Goal: Task Accomplishment & Management: Use online tool/utility

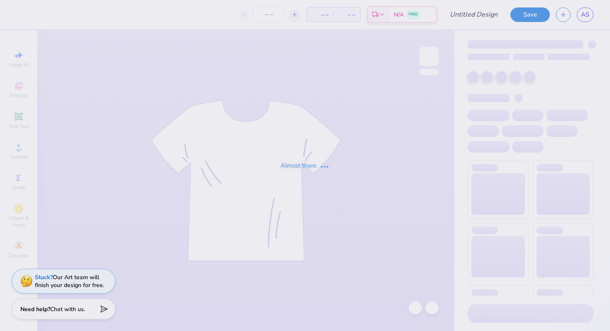
type input "[GEOGRAPHIC_DATA] : [PERSON_NAME]"
type input "12"
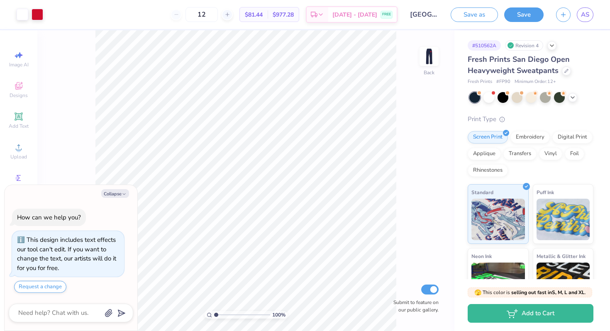
scroll to position [18, 0]
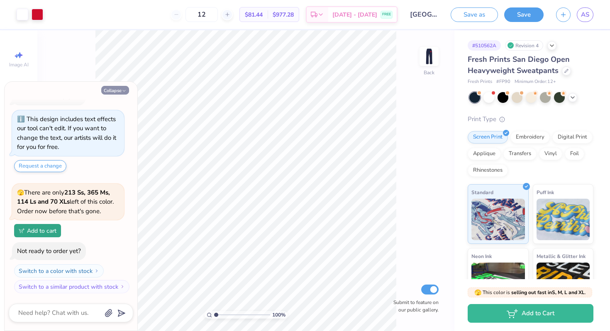
click at [126, 88] on button "Collapse" at bounding box center [115, 90] width 28 height 9
type textarea "x"
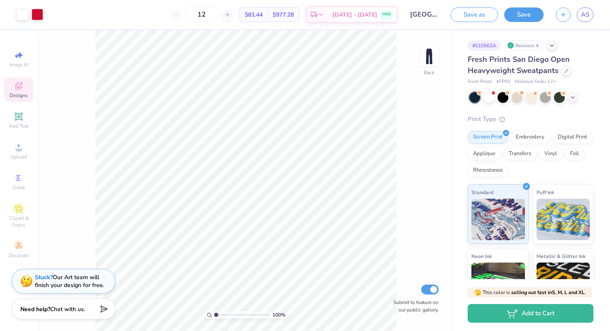
click at [24, 86] on div "Designs" at bounding box center [18, 90] width 29 height 24
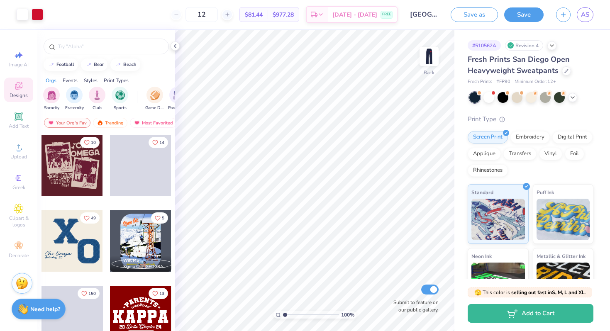
click at [123, 38] on div at bounding box center [106, 44] width 138 height 28
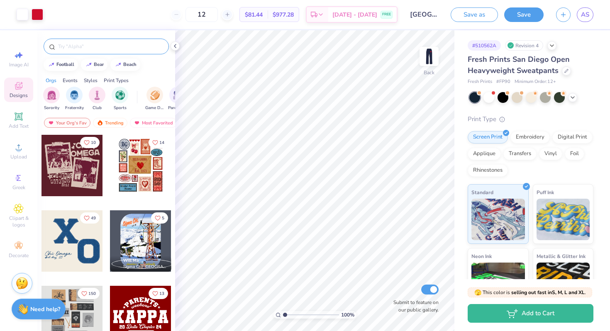
click at [123, 41] on div at bounding box center [106, 47] width 125 height 16
click at [122, 47] on input "text" at bounding box center [110, 46] width 106 height 8
type input "heart"
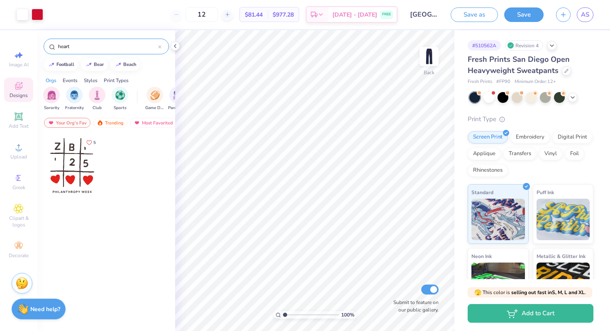
click at [88, 164] on div at bounding box center [71, 165] width 61 height 61
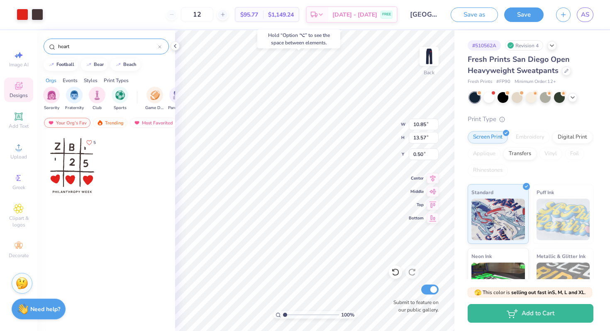
type input "0.50"
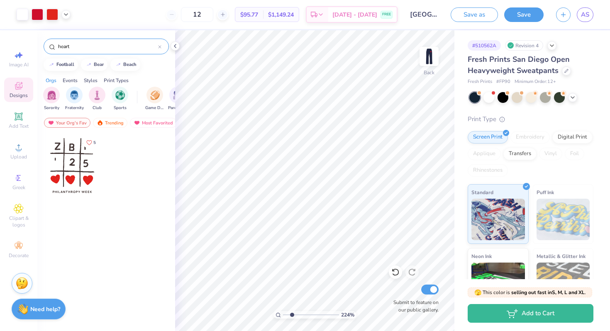
drag, startPoint x: 284, startPoint y: 315, endPoint x: 292, endPoint y: 315, distance: 7.5
type input "2.24"
click at [292, 315] on input "range" at bounding box center [311, 314] width 56 height 7
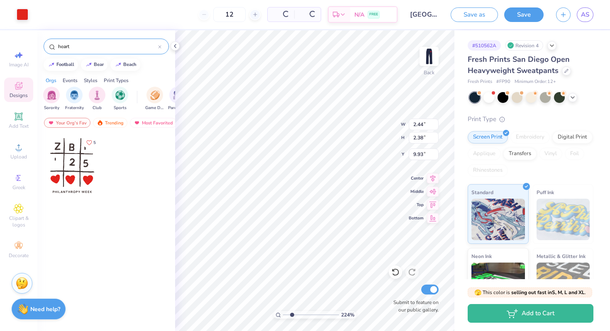
type input "9.93"
type input "0.92"
type input "0.89"
type input "6.30"
type input "0.86"
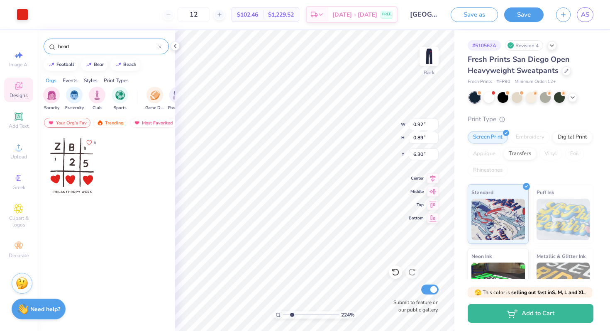
type input "0.84"
type input "6.33"
type input "0.78"
type input "0.76"
type input "6.41"
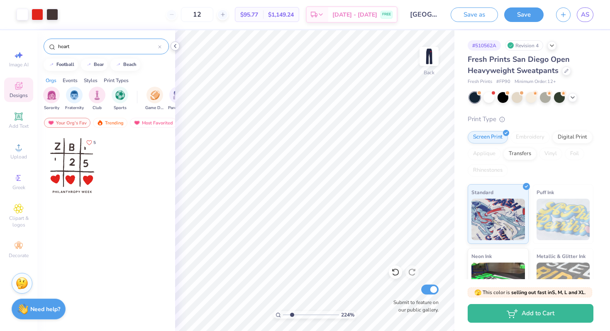
click at [176, 48] on div "Art colors 12 $95.77 Per Item $1,149.24 Total Est. Delivery [DATE] - [DATE] FRE…" at bounding box center [305, 165] width 610 height 331
click at [19, 10] on div at bounding box center [23, 14] width 12 height 12
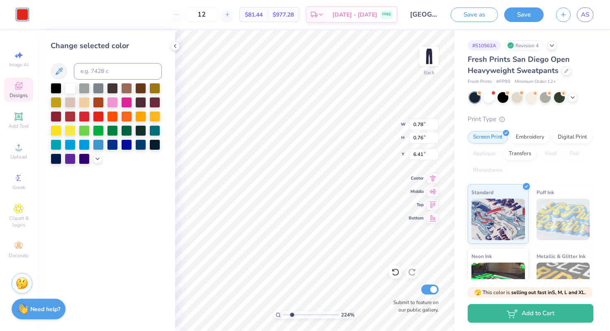
click at [94, 163] on div at bounding box center [106, 123] width 111 height 81
click at [97, 161] on div at bounding box center [97, 158] width 9 height 9
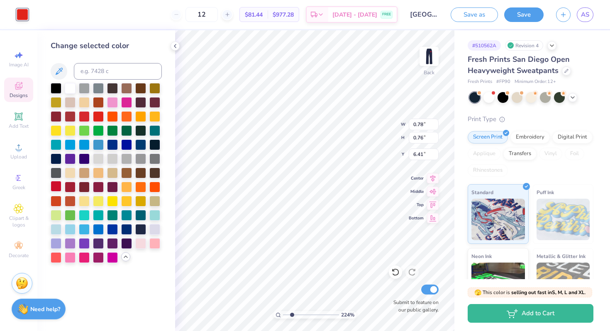
click at [56, 189] on div at bounding box center [56, 186] width 11 height 11
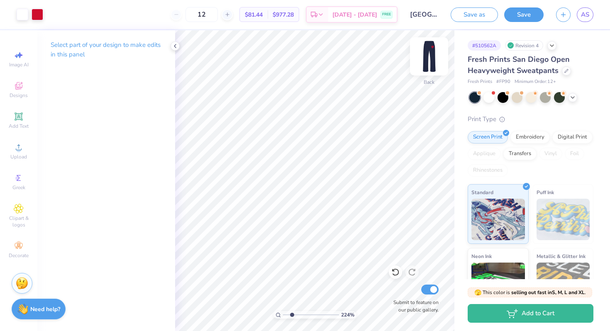
click at [427, 57] on img at bounding box center [428, 56] width 33 height 33
type input "9.65"
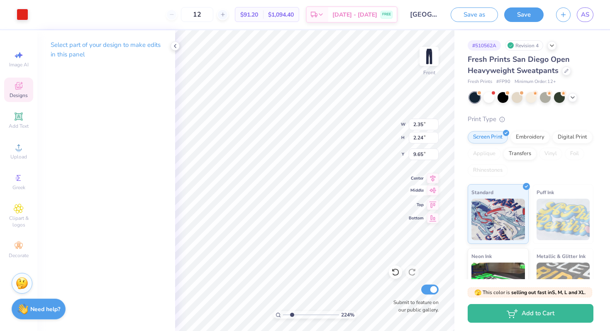
type input "12.93"
type input "3.38"
type input "3.22"
type input "12.18"
type input "5.44"
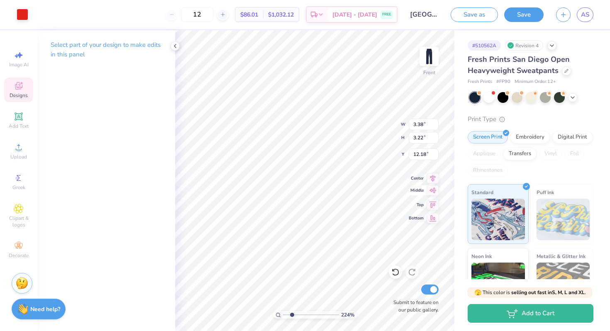
type input "5.17"
type input "10.36"
type input "5.00"
type input "4.78"
type input "6.00"
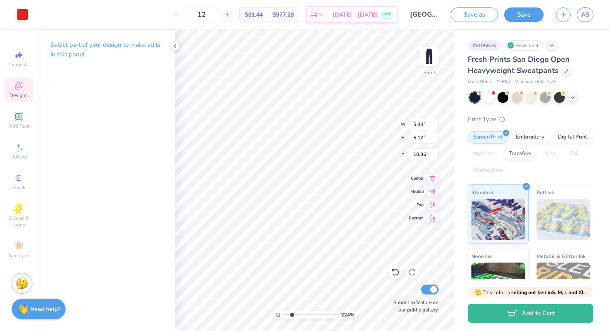
type input "4.93"
type input "5.43"
type input "5.21"
type input "4.86"
click at [27, 15] on div at bounding box center [23, 14] width 12 height 12
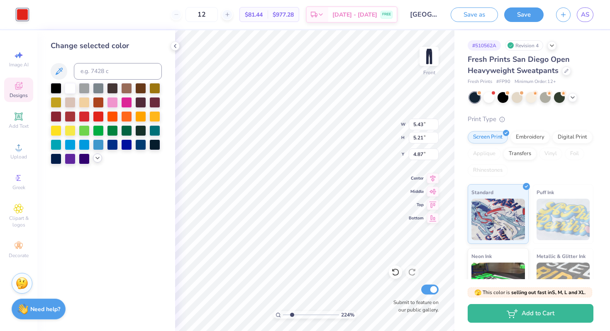
click at [97, 160] on icon at bounding box center [97, 158] width 7 height 7
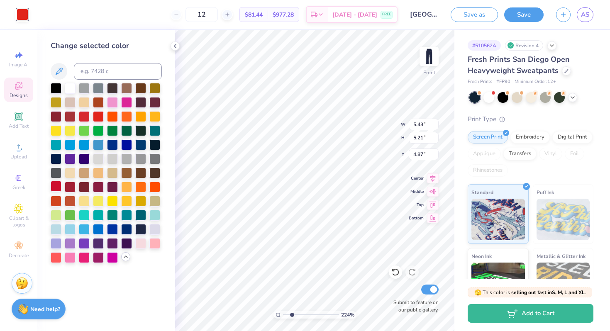
click at [58, 187] on div at bounding box center [56, 186] width 11 height 11
click at [127, 256] on icon at bounding box center [125, 257] width 7 height 7
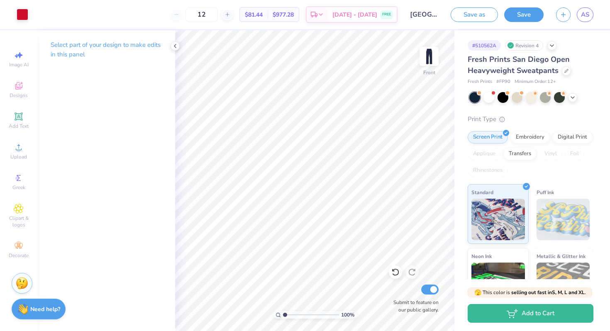
drag, startPoint x: 291, startPoint y: 314, endPoint x: 266, endPoint y: 313, distance: 24.9
click at [283, 313] on input "range" at bounding box center [311, 314] width 56 height 7
drag, startPoint x: 286, startPoint y: 313, endPoint x: 291, endPoint y: 313, distance: 5.0
type input "2.18"
click at [291, 313] on input "range" at bounding box center [311, 314] width 56 height 7
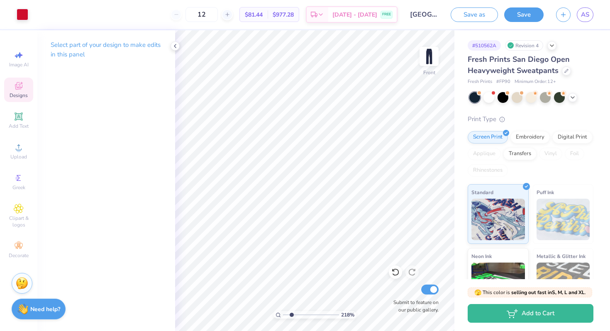
click at [12, 96] on span "Designs" at bounding box center [19, 95] width 18 height 7
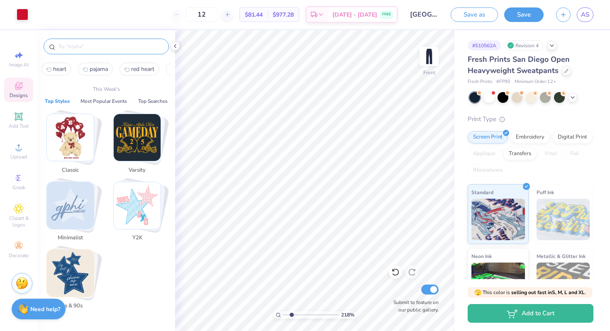
click at [100, 44] on input "text" at bounding box center [110, 46] width 106 height 8
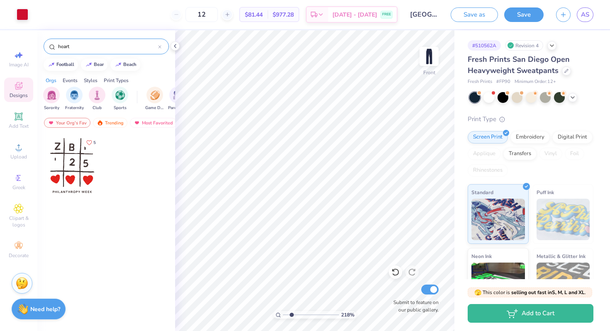
type input "heart"
click at [122, 118] on div "Trending" at bounding box center [110, 123] width 34 height 10
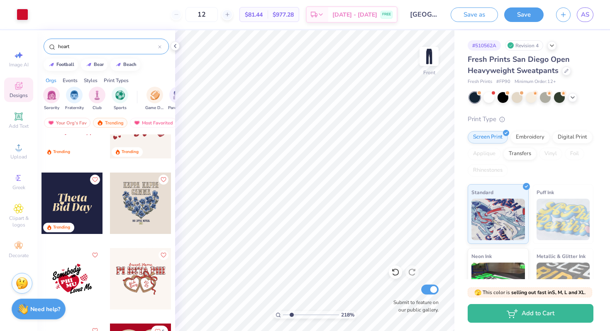
scroll to position [194, 0]
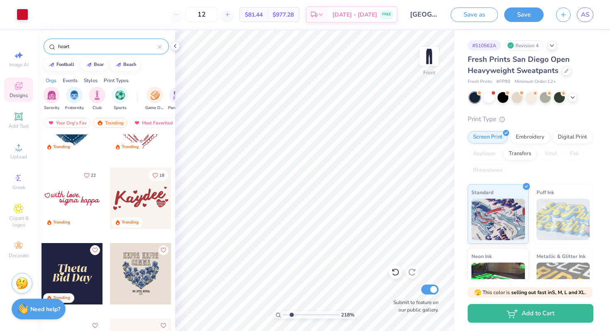
click at [135, 207] on div at bounding box center [140, 198] width 61 height 61
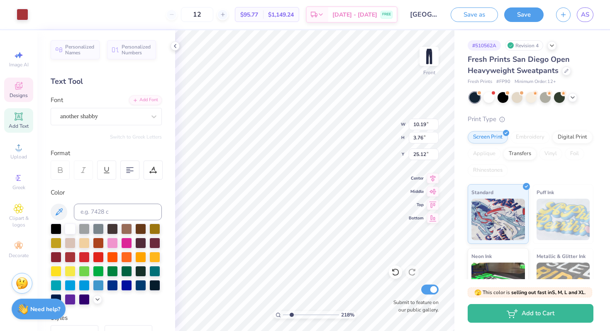
type input "25.12"
type input "14.95"
type input "4.60"
type input "4.10"
click at [9, 96] on div "Designs" at bounding box center [18, 90] width 29 height 24
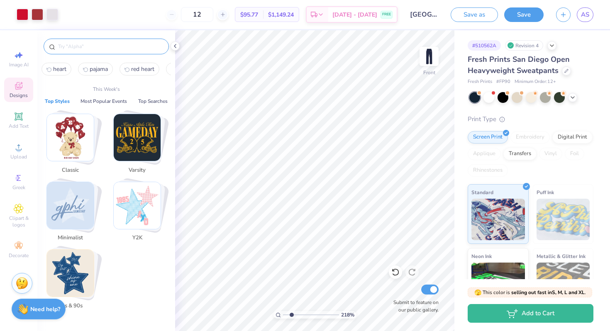
click at [102, 49] on input "text" at bounding box center [110, 46] width 106 height 8
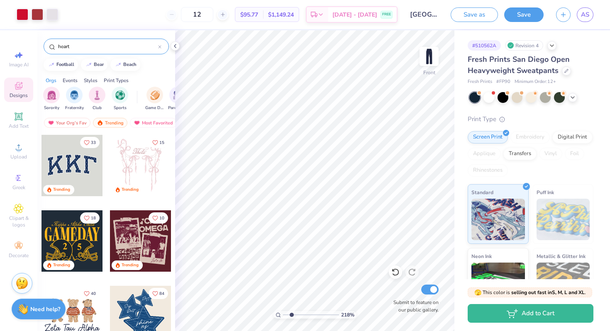
type input "heart"
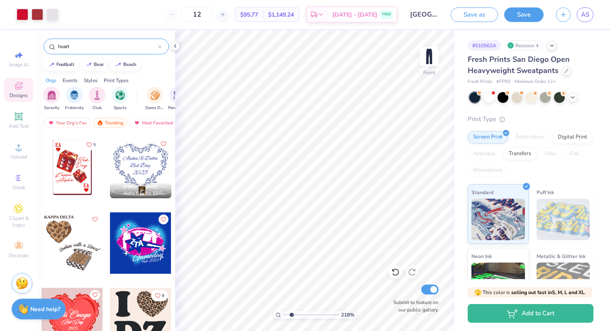
scroll to position [5523, 0]
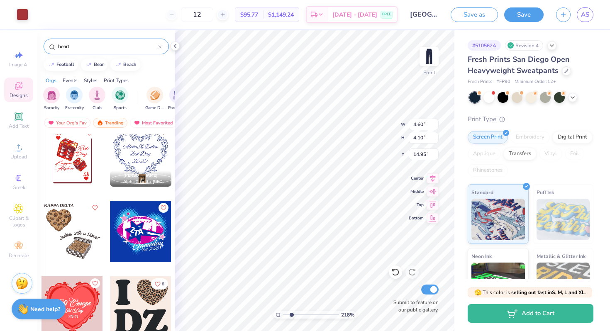
type input "11.34"
click at [20, 13] on div at bounding box center [23, 14] width 12 height 12
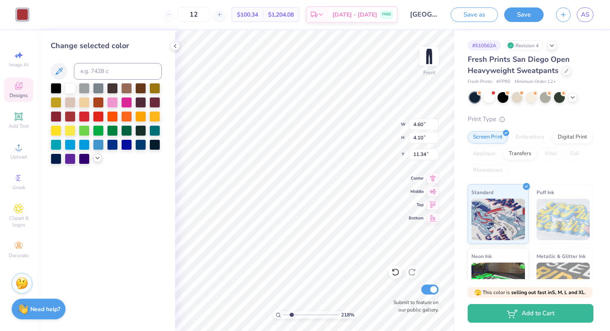
click at [101, 159] on div at bounding box center [97, 158] width 9 height 9
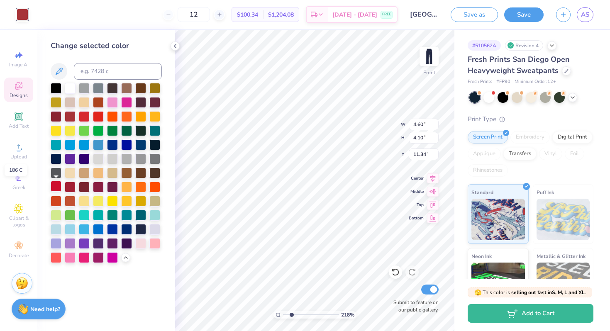
click at [56, 185] on div at bounding box center [56, 186] width 11 height 11
type input "4.63"
type input "3.93"
type input "11.61"
type input "6.04"
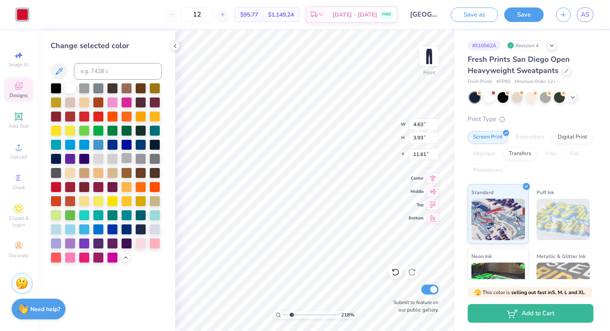
type input "5.12"
type input "4.60"
click at [386, 115] on div "218 % Front W 6.04 6.04 " H 5.12 5.12 " Y 4.60 4.60 " Center Middle Top Bottom …" at bounding box center [314, 180] width 279 height 301
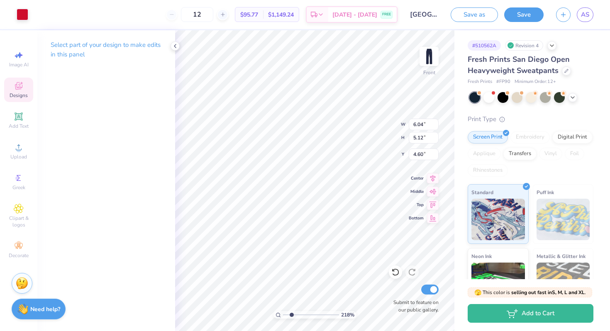
type input "4.87"
type input "5.54"
type input "4.69"
type input "5.13"
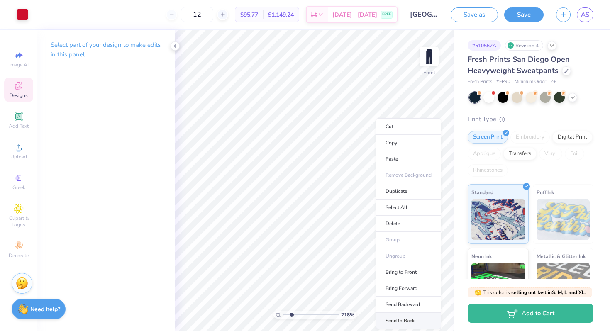
click at [405, 322] on li "Send to Back" at bounding box center [408, 321] width 65 height 16
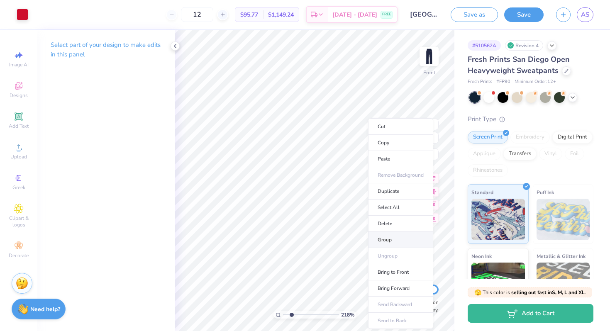
click at [392, 241] on li "Group" at bounding box center [400, 240] width 65 height 16
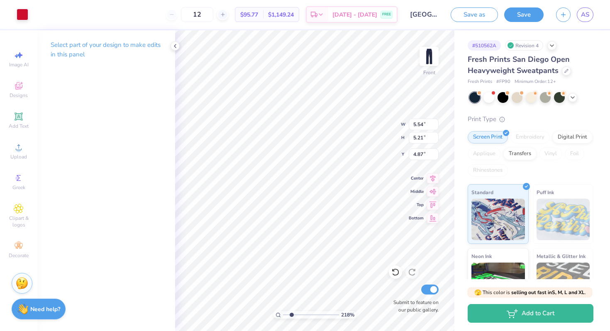
type input "4.78"
click at [427, 59] on img at bounding box center [428, 56] width 33 height 33
drag, startPoint x: 292, startPoint y: 314, endPoint x: 319, endPoint y: 308, distance: 27.3
click at [319, 311] on input "range" at bounding box center [311, 314] width 56 height 7
paste input "6.57"
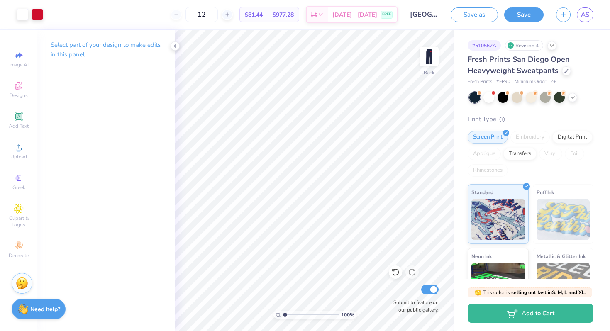
drag, startPoint x: 318, startPoint y: 313, endPoint x: 275, endPoint y: 312, distance: 43.2
type input "1"
click at [283, 312] on input "range" at bounding box center [311, 314] width 56 height 7
type input "0.03"
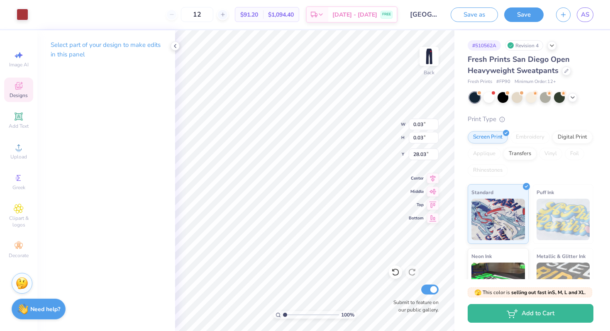
type input "1.69"
type input "1.53"
type input "12.25"
drag, startPoint x: 284, startPoint y: 314, endPoint x: 301, endPoint y: 314, distance: 17.0
type input "3.95"
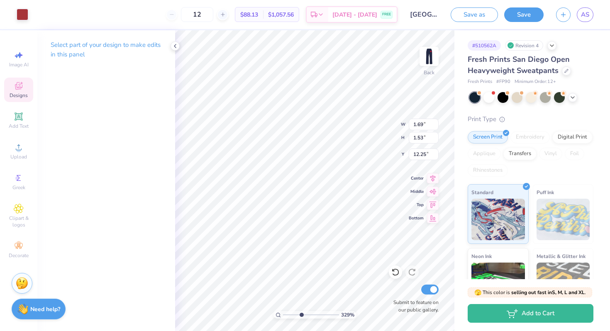
click at [301, 314] on input "range" at bounding box center [311, 314] width 56 height 7
type input "10.63"
type input "1.70"
type input "1.51"
type input "10.66"
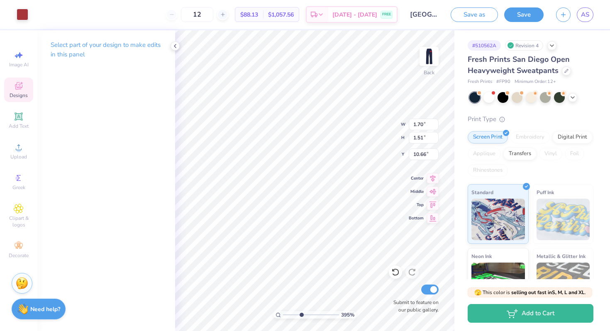
type input "1.55"
type input "1.37"
type input "6.10"
drag, startPoint x: 300, startPoint y: 315, endPoint x: 313, endPoint y: 313, distance: 12.7
type input "6.06"
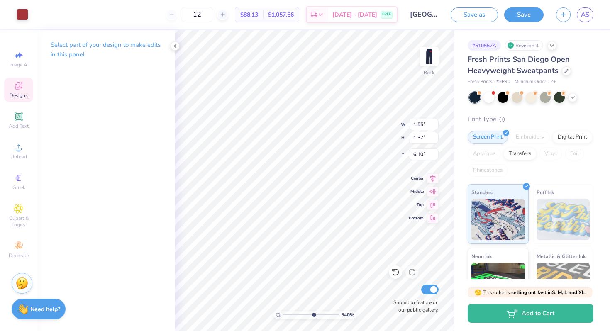
click at [313, 313] on input "range" at bounding box center [311, 314] width 56 height 7
type input "0.64"
type input "0.57"
type input "6.50"
type input "0.65"
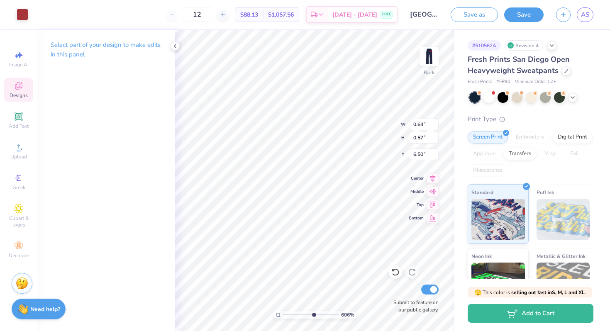
type input "0.56"
type input "6.51"
type input "0.57"
type input "6.50"
type input "0.71"
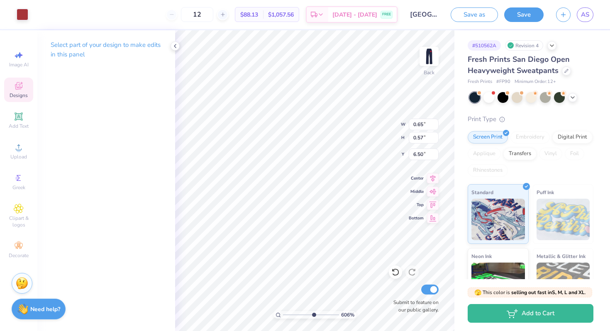
type input "0.62"
type input "6.41"
type input "0.61"
type input "6.49"
click at [18, 19] on div at bounding box center [23, 14] width 12 height 12
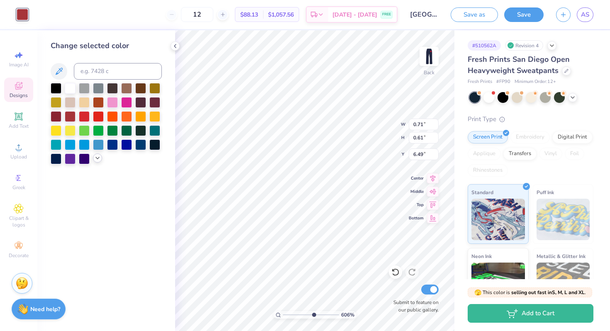
click at [95, 159] on icon at bounding box center [97, 158] width 7 height 7
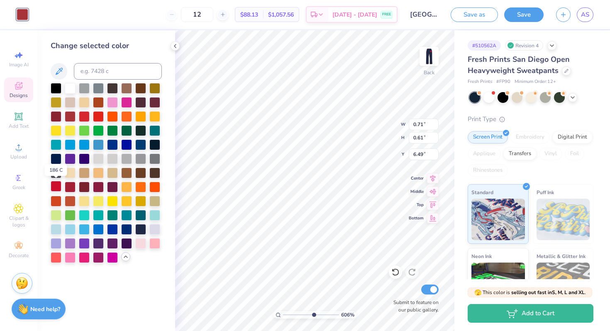
click at [56, 186] on div at bounding box center [56, 186] width 11 height 11
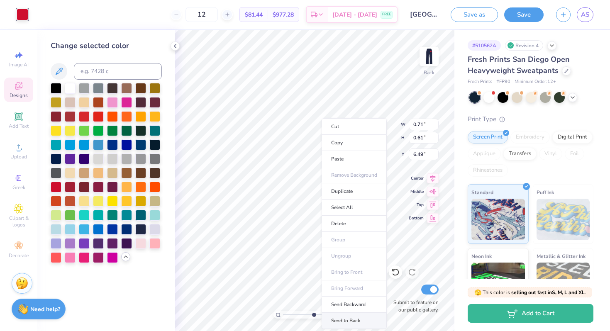
click at [356, 318] on li "Send to Back" at bounding box center [354, 321] width 65 height 16
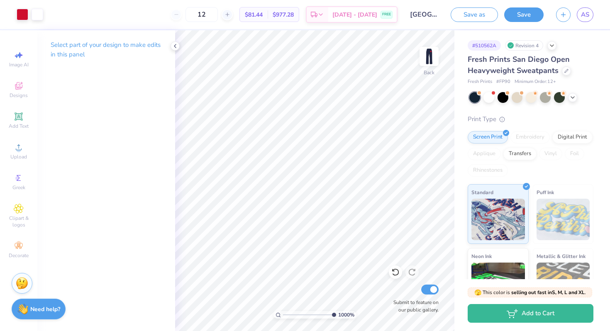
drag, startPoint x: 312, startPoint y: 313, endPoint x: 343, endPoint y: 306, distance: 31.5
type input "10"
click at [336, 311] on input "range" at bounding box center [309, 314] width 53 height 7
type input "6.41"
type input "0.69"
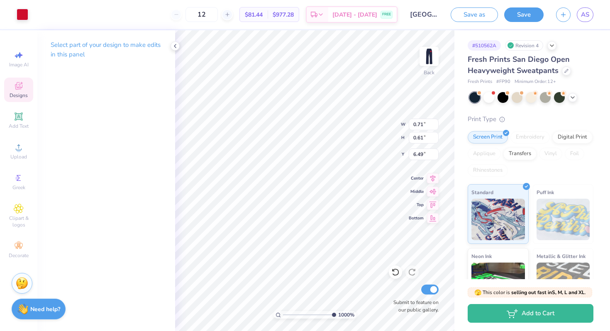
type input "0.59"
type input "6.51"
drag, startPoint x: 332, startPoint y: 315, endPoint x: 269, endPoint y: 306, distance: 62.9
type input "1"
click at [283, 311] on input "range" at bounding box center [311, 314] width 56 height 7
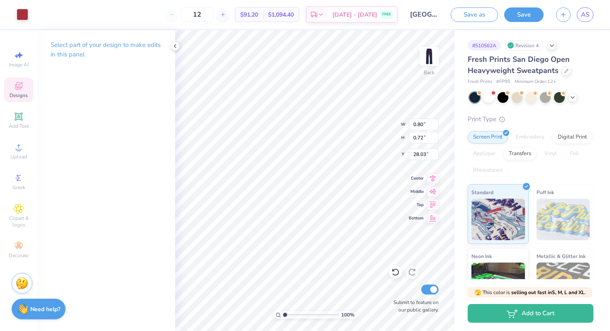
type input "2.99"
type input "2.70"
type input "10.03"
drag, startPoint x: 284, startPoint y: 315, endPoint x: 309, endPoint y: 308, distance: 26.0
type input "5.42"
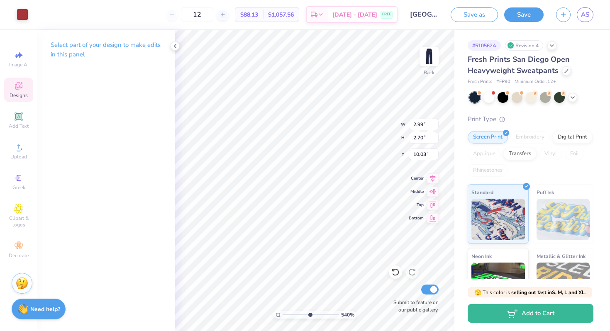
click at [309, 311] on input "range" at bounding box center [311, 314] width 56 height 7
type input "7.81"
type input "1.31"
type input "1.18"
type input "9.32"
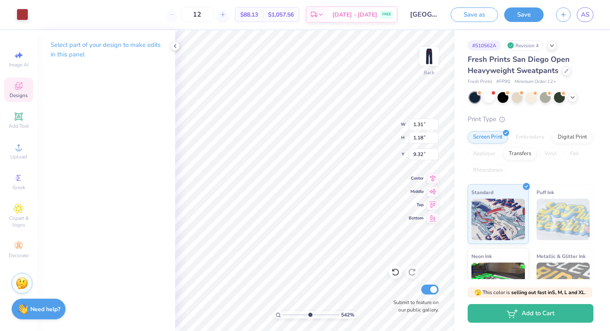
type input "1.32"
type input "1.17"
type input "9.34"
type input "0.51"
type input "0.45"
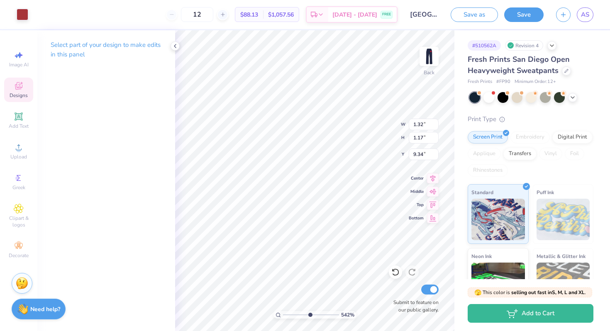
type input "9.51"
type input "0.45"
type input "0.40"
type input "6.51"
drag, startPoint x: 308, startPoint y: 315, endPoint x: 337, endPoint y: 307, distance: 30.3
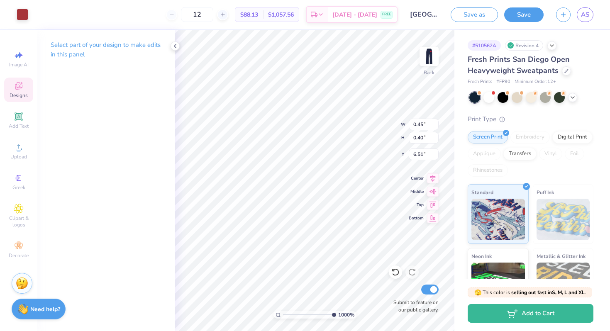
type input "10"
click at [336, 311] on input "range" at bounding box center [309, 314] width 53 height 7
type input "0.61"
type input "0.54"
type input "6.46"
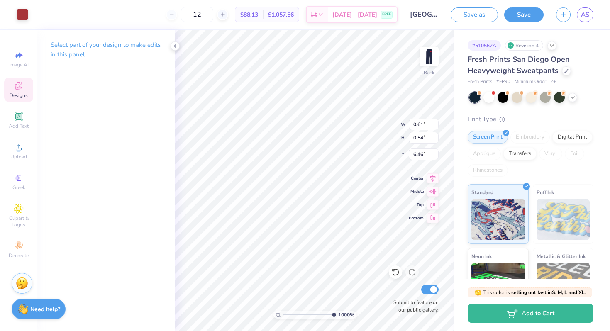
type input "0.60"
type input "6.44"
type input "0.63"
type input "0.56"
type input "6.41"
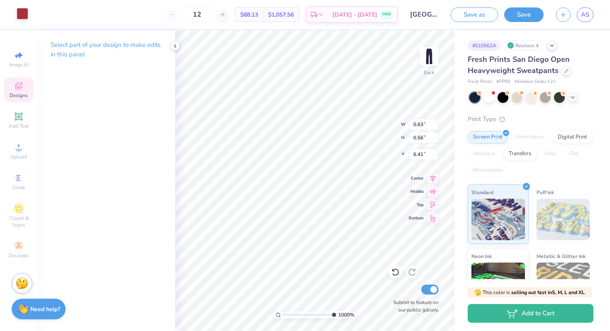
click at [27, 13] on div at bounding box center [23, 14] width 12 height 12
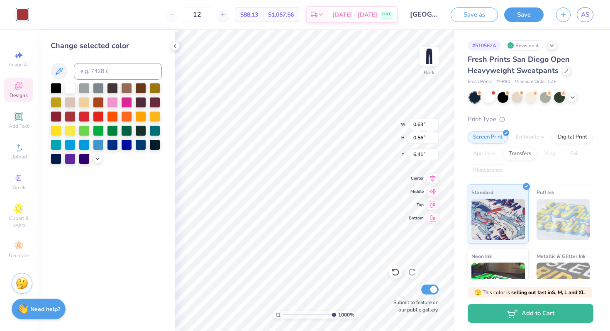
click at [96, 163] on div at bounding box center [106, 123] width 111 height 81
click at [96, 162] on div at bounding box center [97, 158] width 9 height 9
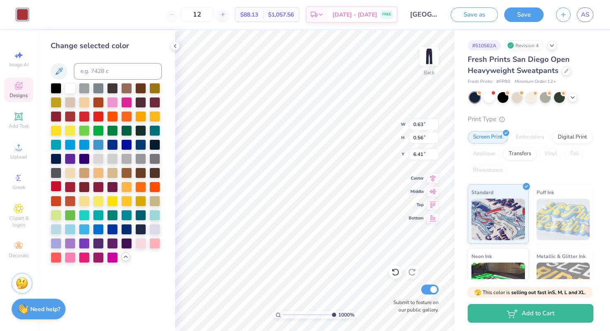
click at [52, 185] on div at bounding box center [56, 186] width 11 height 11
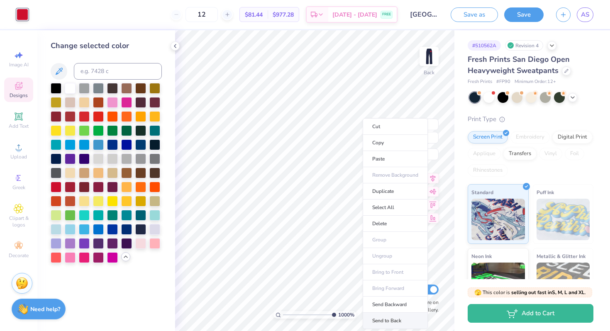
click at [388, 320] on li "Send to Back" at bounding box center [395, 321] width 65 height 16
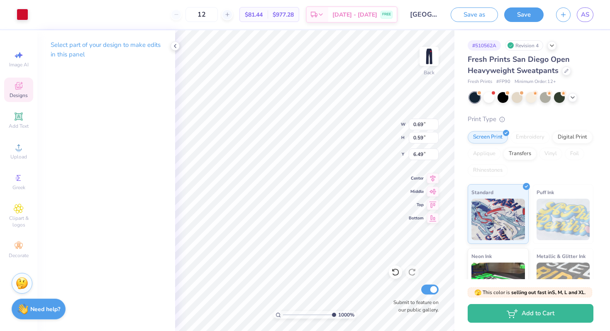
type input "6.49"
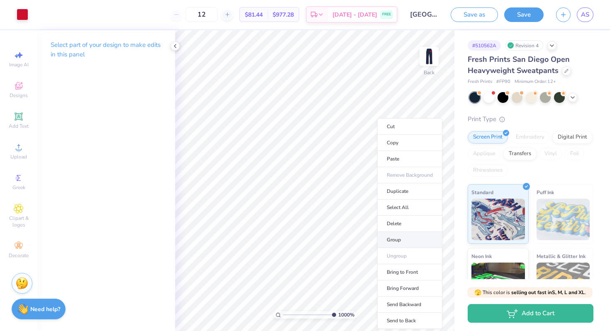
click at [407, 237] on li "Group" at bounding box center [409, 240] width 65 height 16
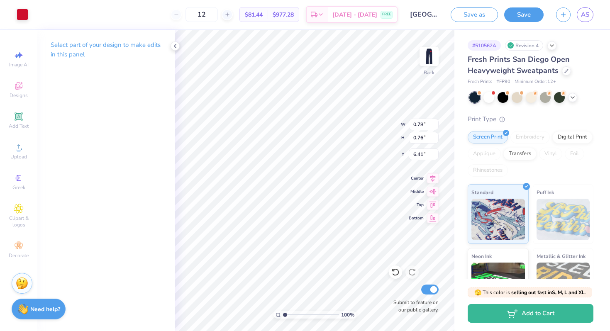
drag, startPoint x: 332, startPoint y: 314, endPoint x: 273, endPoint y: 312, distance: 58.9
type input "1"
click at [283, 312] on input "range" at bounding box center [311, 314] width 56 height 7
click at [431, 53] on img at bounding box center [428, 56] width 33 height 33
drag, startPoint x: 427, startPoint y: 57, endPoint x: 481, endPoint y: 11, distance: 70.9
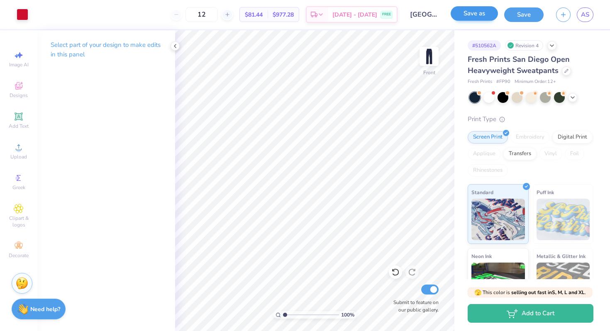
click at [427, 57] on img at bounding box center [429, 56] width 17 height 17
click at [528, 17] on button "Save" at bounding box center [523, 13] width 39 height 15
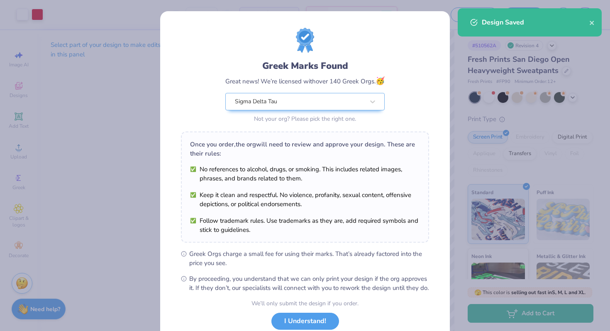
scroll to position [57, 0]
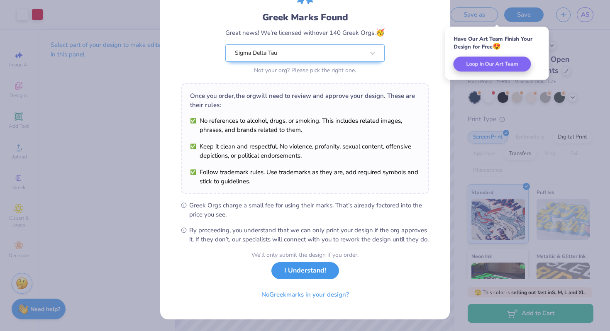
click at [320, 276] on button "I Understand!" at bounding box center [305, 270] width 68 height 17
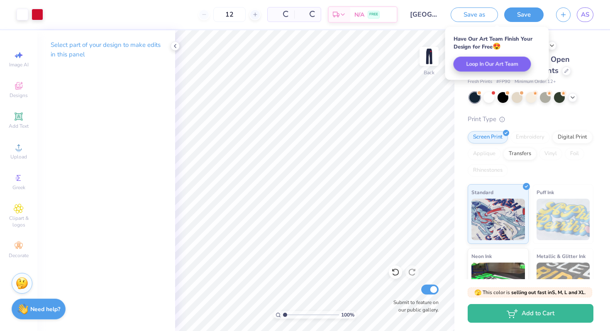
scroll to position [0, 0]
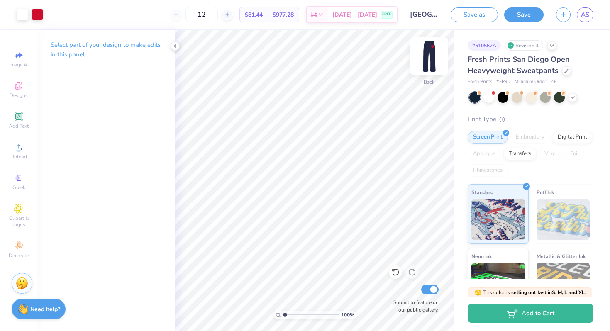
click at [431, 60] on img at bounding box center [428, 56] width 33 height 33
click at [586, 21] on link "AS" at bounding box center [585, 14] width 17 height 15
